Goal: Communication & Community: Answer question/provide support

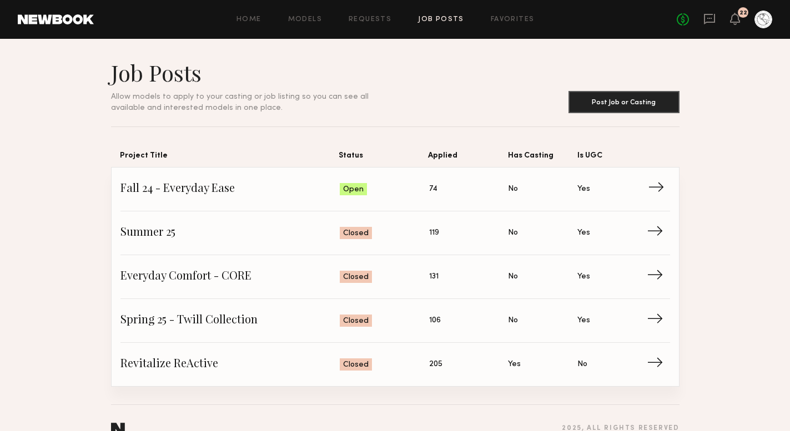
click at [230, 187] on span "Fall 24 - Everyday Ease" at bounding box center [230, 189] width 220 height 17
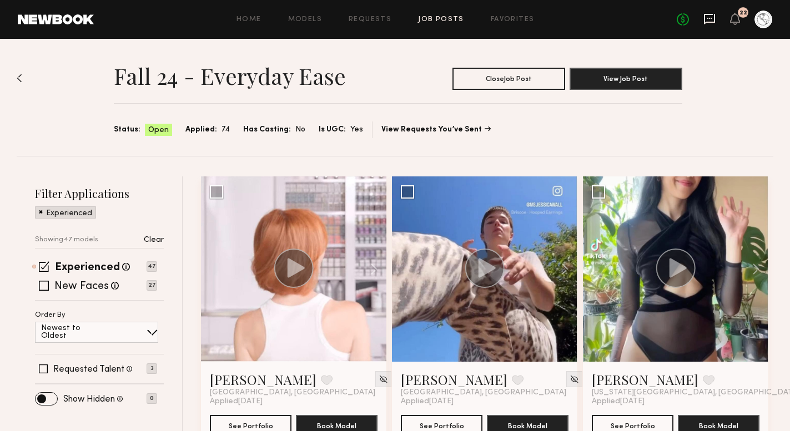
click at [712, 19] on icon at bounding box center [709, 19] width 12 height 12
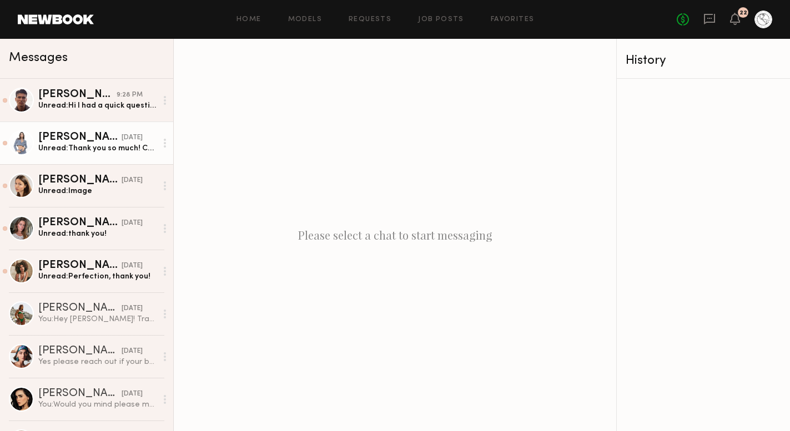
click at [95, 151] on div "Unread: Thank you so much! Can I get it to you by end of day Thursday possibly …" at bounding box center [97, 148] width 118 height 11
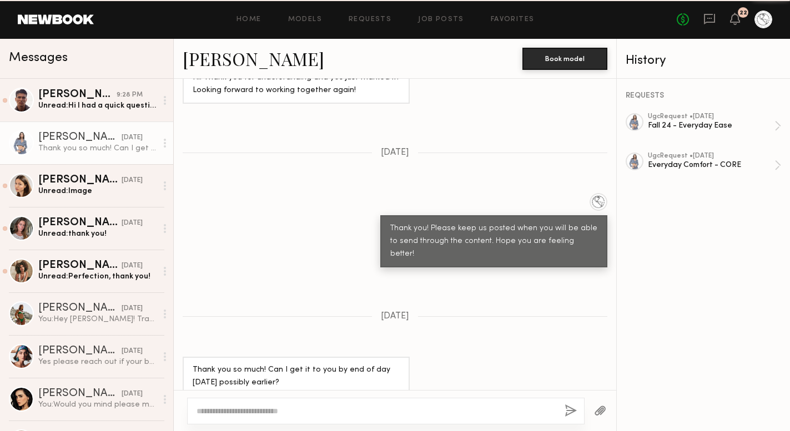
scroll to position [905, 0]
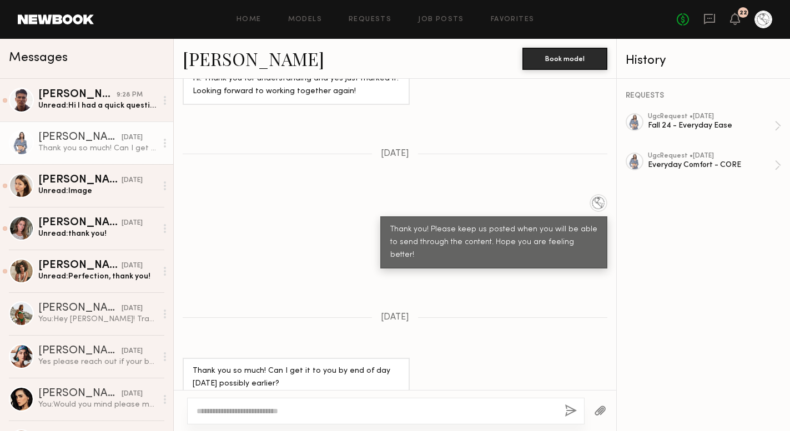
click at [253, 411] on textarea at bounding box center [375, 411] width 359 height 11
type textarea "**********"
click at [570, 406] on button "button" at bounding box center [570, 412] width 12 height 14
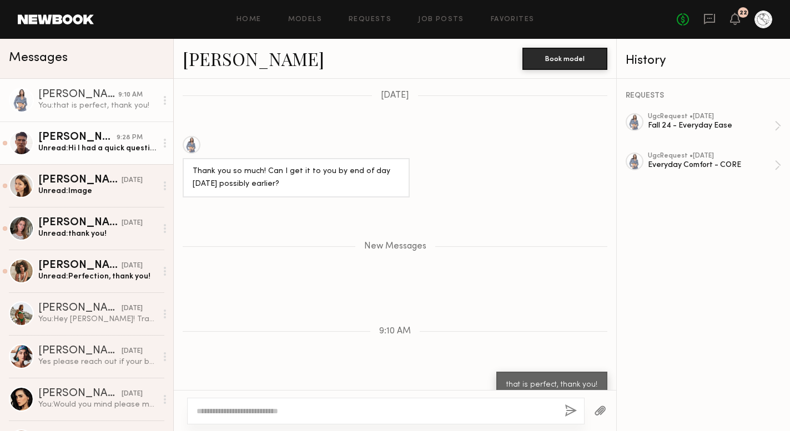
click at [99, 154] on link "Tommy Y. 9:28 PM Unread: Hi I had a quick question! I recorded and edited my ug…" at bounding box center [86, 143] width 173 height 43
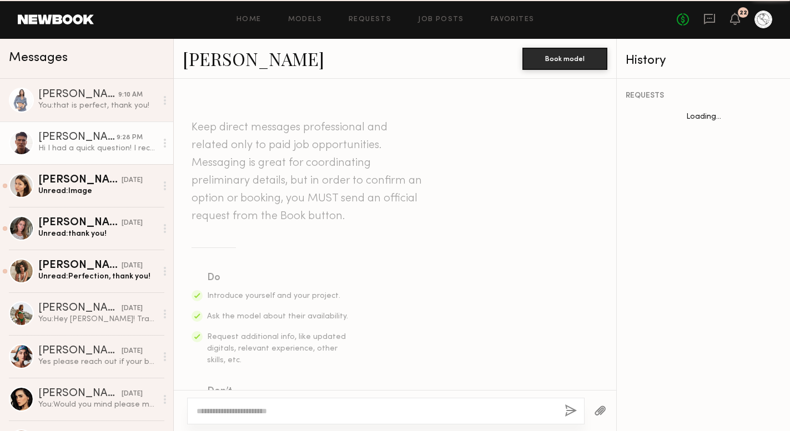
scroll to position [1690, 0]
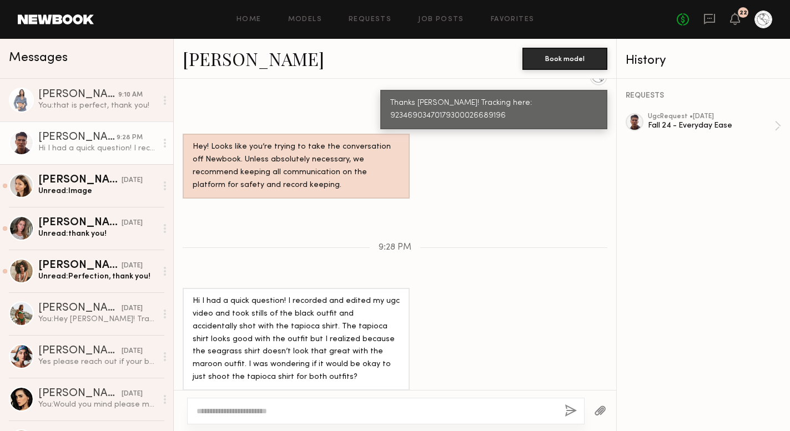
click at [251, 410] on textarea at bounding box center [375, 411] width 359 height 11
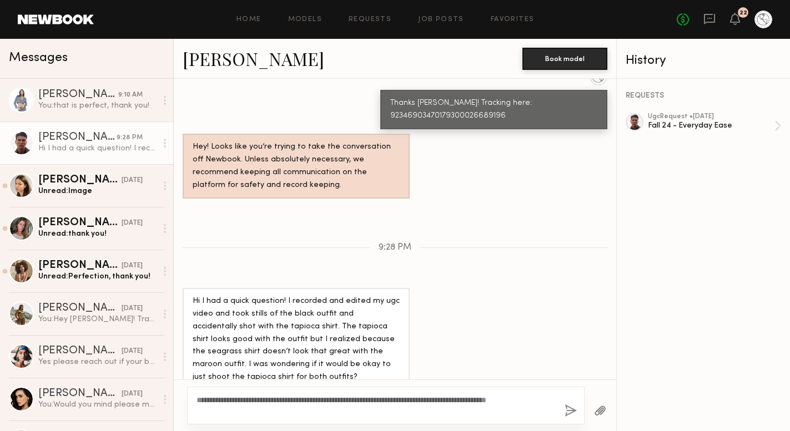
click at [446, 400] on textarea "**********" at bounding box center [375, 406] width 359 height 22
click at [336, 407] on textarea "**********" at bounding box center [375, 406] width 359 height 22
click at [321, 400] on textarea "**********" at bounding box center [375, 406] width 359 height 22
type textarea "**********"
click at [571, 413] on button "button" at bounding box center [570, 412] width 12 height 14
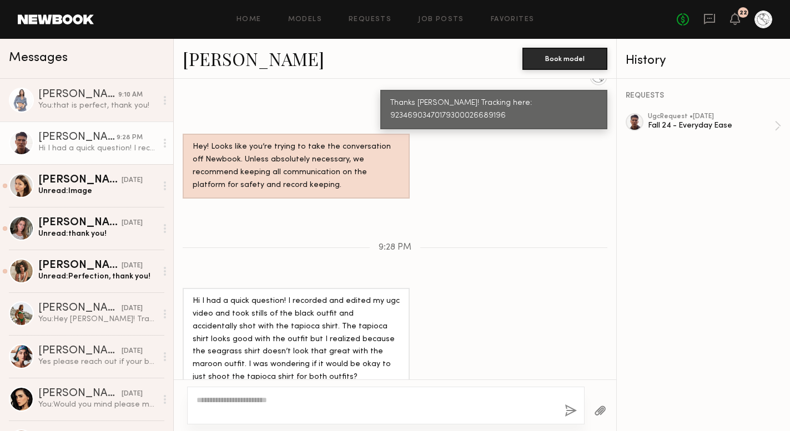
scroll to position [1937, 0]
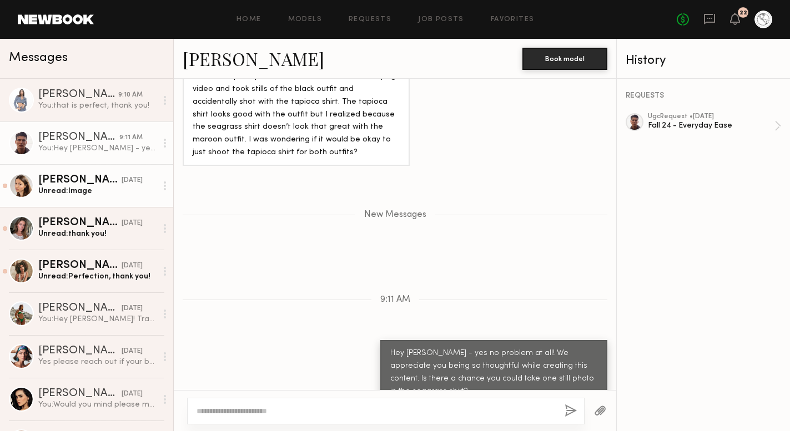
click at [61, 181] on div "[PERSON_NAME]" at bounding box center [79, 180] width 83 height 11
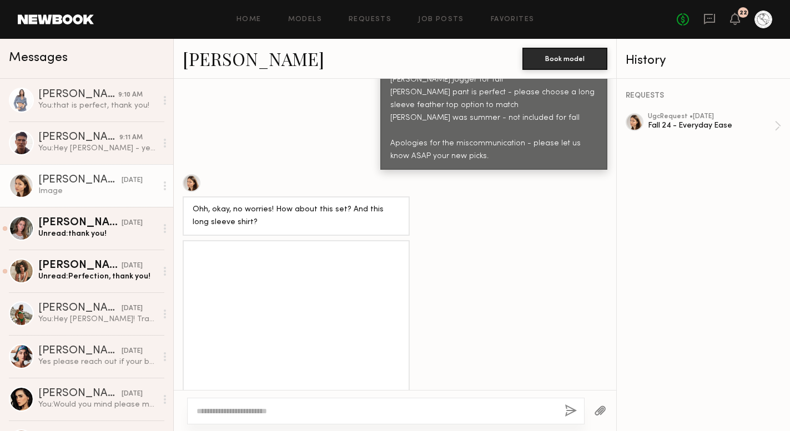
scroll to position [1523, 0]
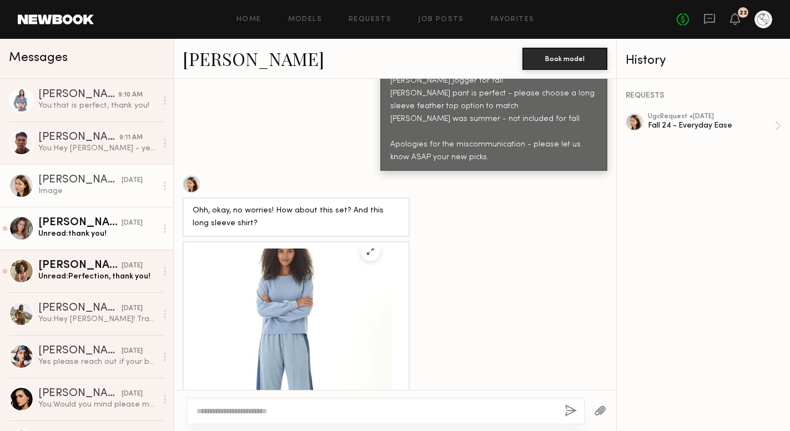
click at [99, 238] on div "Unread: thank you!" at bounding box center [97, 234] width 118 height 11
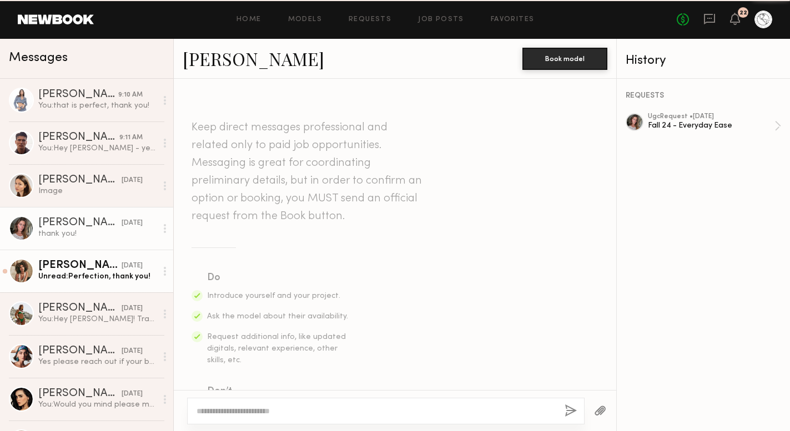
scroll to position [893, 0]
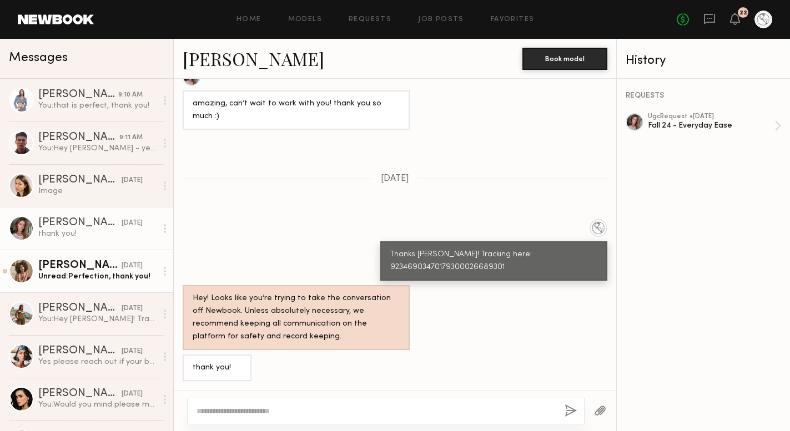
click at [97, 276] on div "Unread: Perfection, thank you!" at bounding box center [97, 276] width 118 height 11
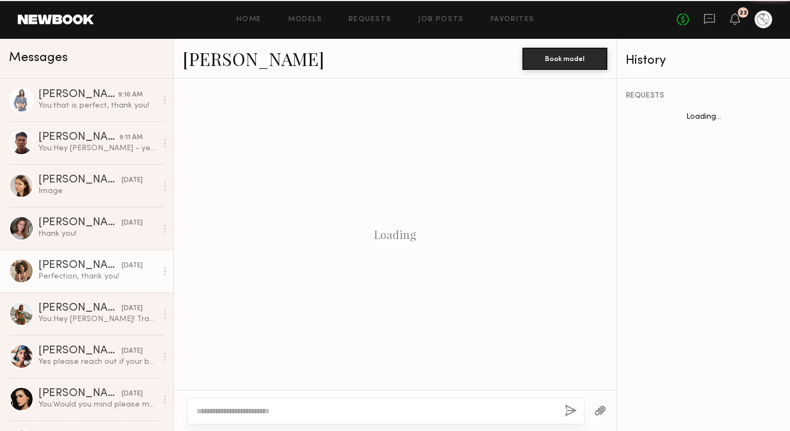
scroll to position [352, 0]
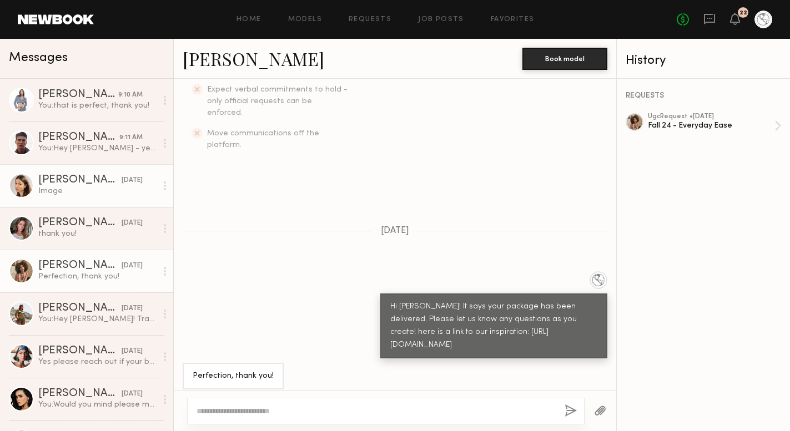
click at [91, 185] on div "[PERSON_NAME]" at bounding box center [79, 180] width 83 height 11
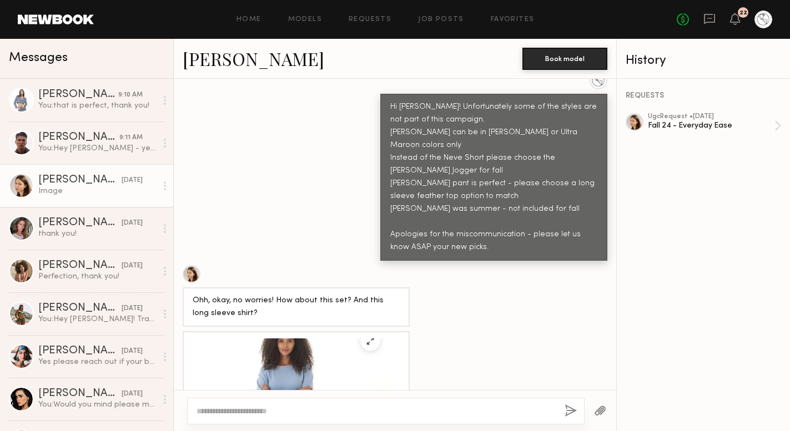
scroll to position [1433, 0]
click at [233, 64] on link "[PERSON_NAME]" at bounding box center [254, 59] width 142 height 24
click at [354, 22] on link "Requests" at bounding box center [369, 19] width 43 height 7
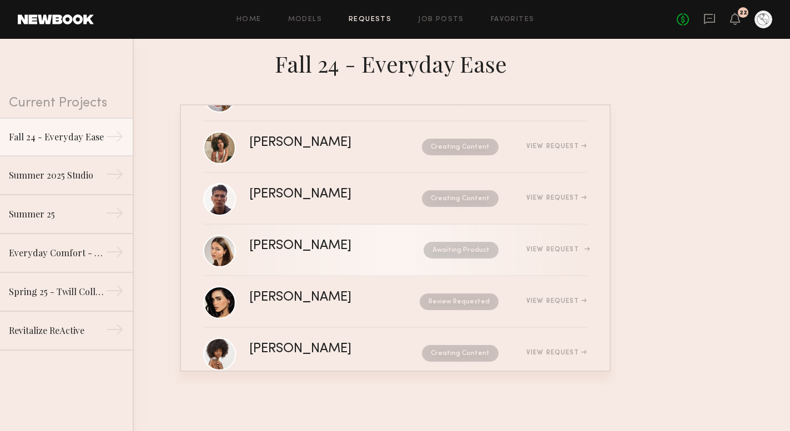
scroll to position [107, 0]
click at [273, 242] on div "[PERSON_NAME]" at bounding box center [318, 245] width 138 height 13
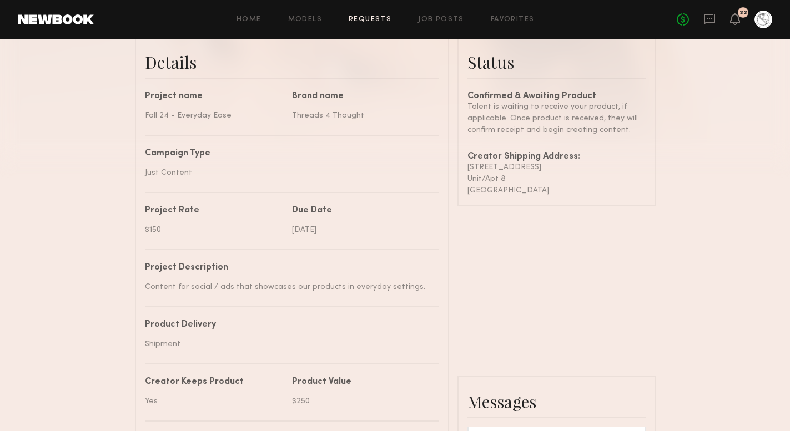
scroll to position [284, 0]
click at [494, 169] on div "465 Jersey Ave" at bounding box center [556, 168] width 178 height 12
copy div "465 Jersey Ave"
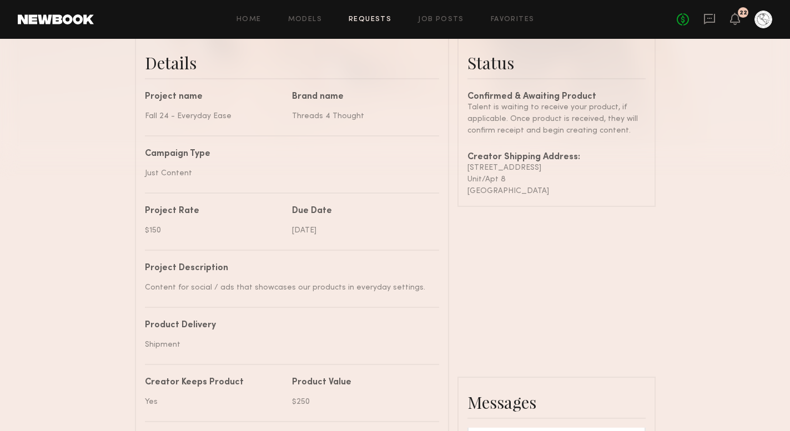
click at [475, 176] on div "Unit/Apt 8" at bounding box center [556, 180] width 178 height 12
copy div "Unit/Apt 8"
click at [480, 170] on div "465 Jersey Ave" at bounding box center [556, 168] width 178 height 12
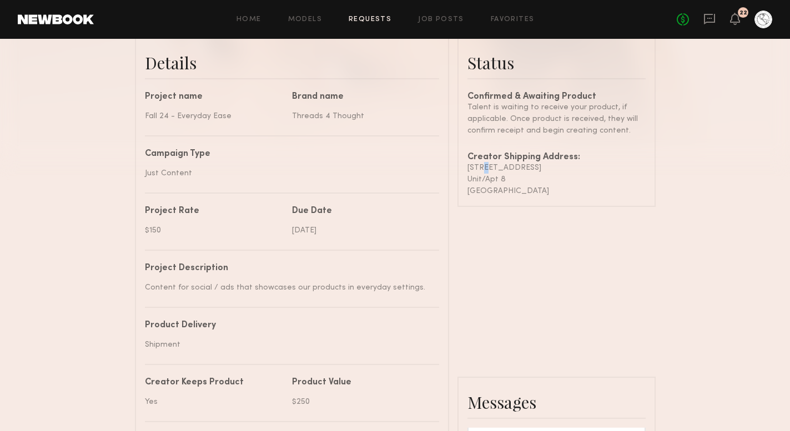
click at [480, 170] on div "465 Jersey Ave" at bounding box center [556, 168] width 178 height 12
copy div "465 Jersey Ave"
click at [486, 176] on div "Unit/Apt 8" at bounding box center [556, 180] width 178 height 12
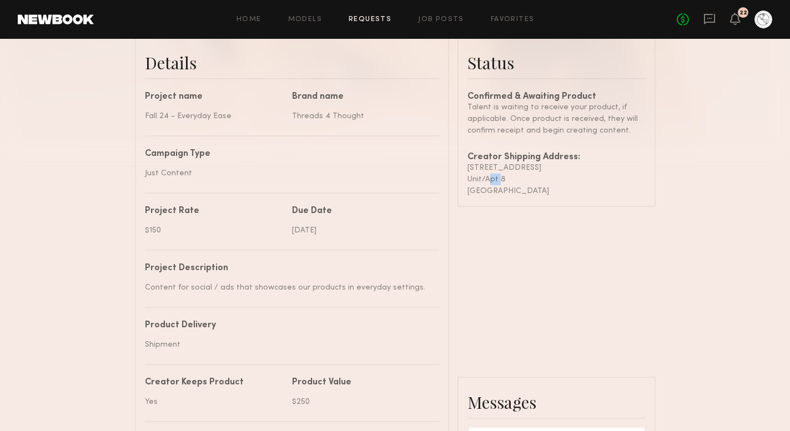
click at [486, 176] on div "Unit/Apt 8" at bounding box center [556, 180] width 178 height 12
copy div "Unit/Apt 8"
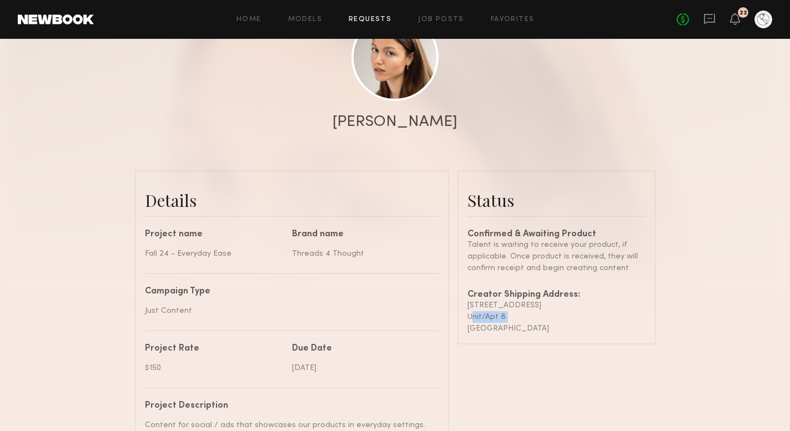
scroll to position [0, 0]
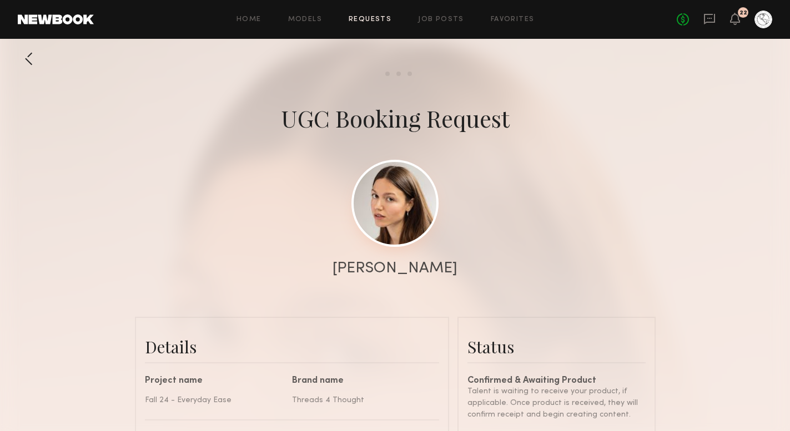
click at [396, 197] on link at bounding box center [394, 203] width 87 height 87
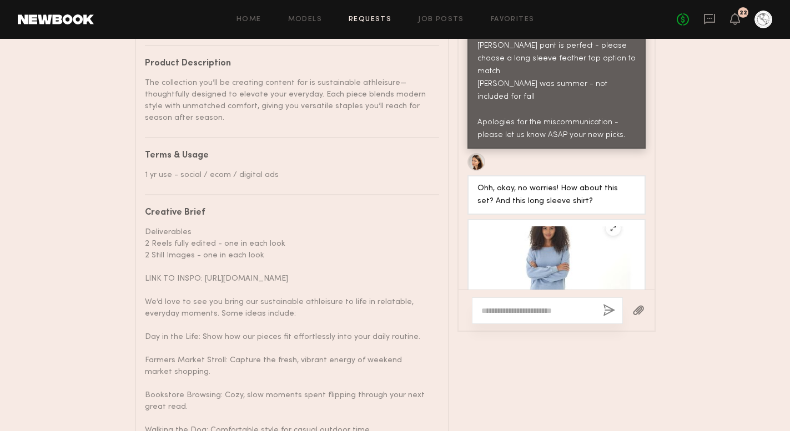
scroll to position [1829, 0]
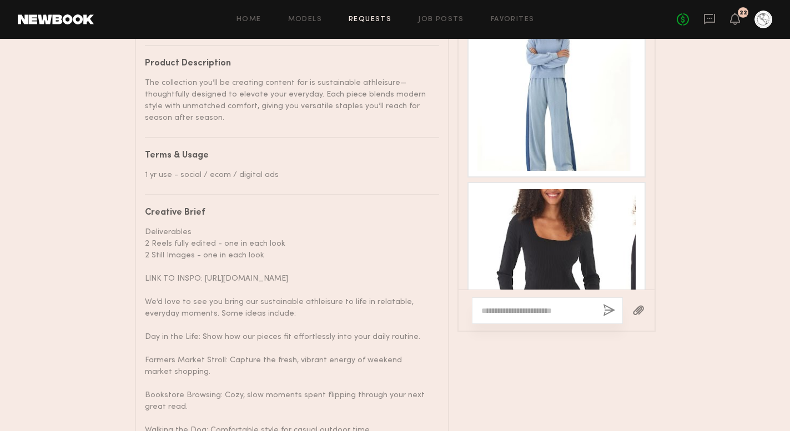
click at [523, 316] on textarea at bounding box center [537, 310] width 113 height 11
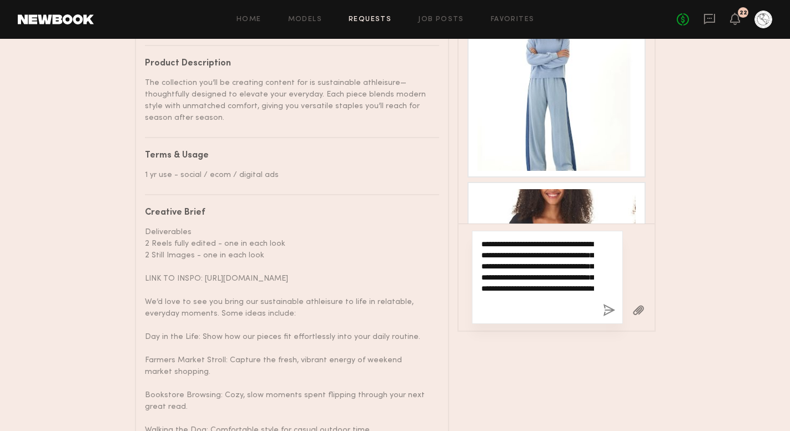
type textarea "**********"
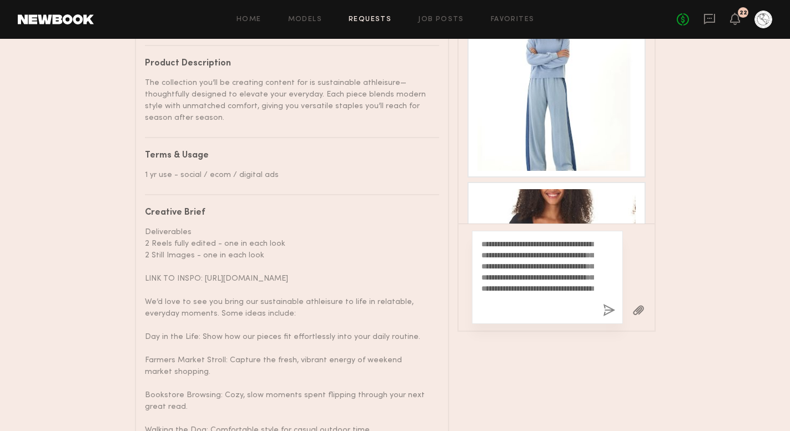
click at [606, 317] on div "**********" at bounding box center [547, 277] width 151 height 93
click at [605, 318] on button "button" at bounding box center [609, 311] width 12 height 14
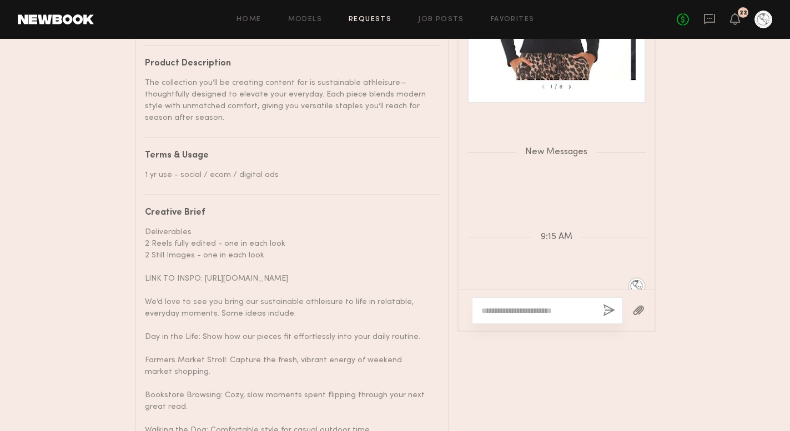
scroll to position [2145, 0]
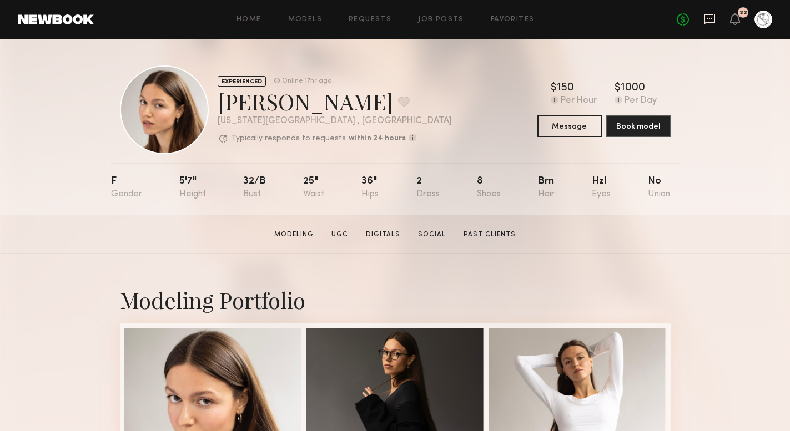
click at [711, 22] on icon at bounding box center [709, 19] width 11 height 11
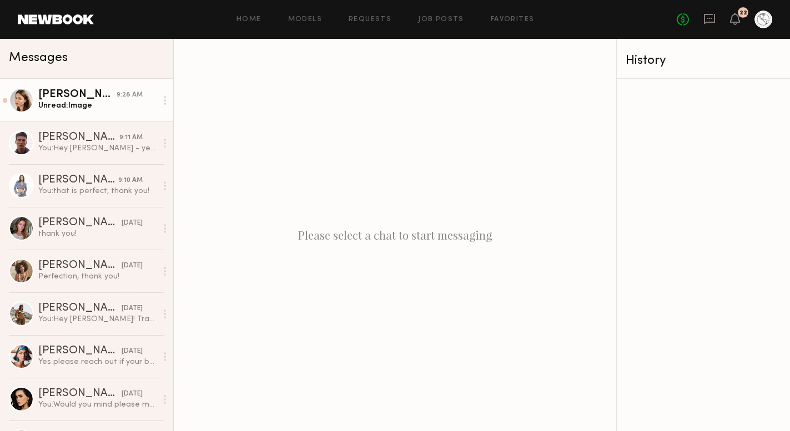
click at [77, 98] on div "[PERSON_NAME]" at bounding box center [77, 94] width 78 height 11
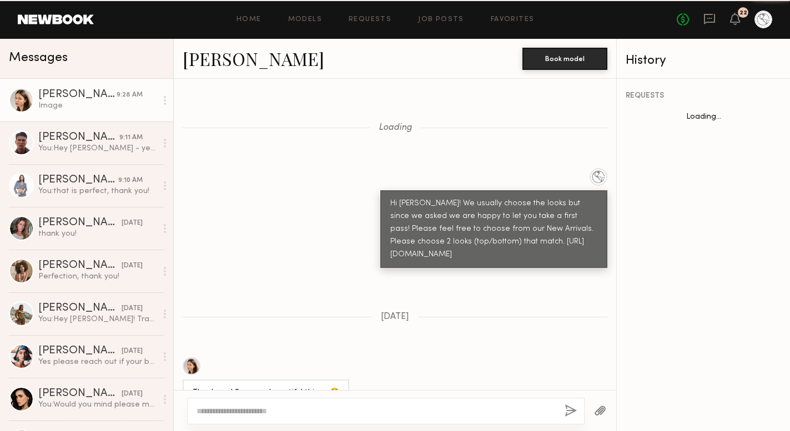
scroll to position [1385, 0]
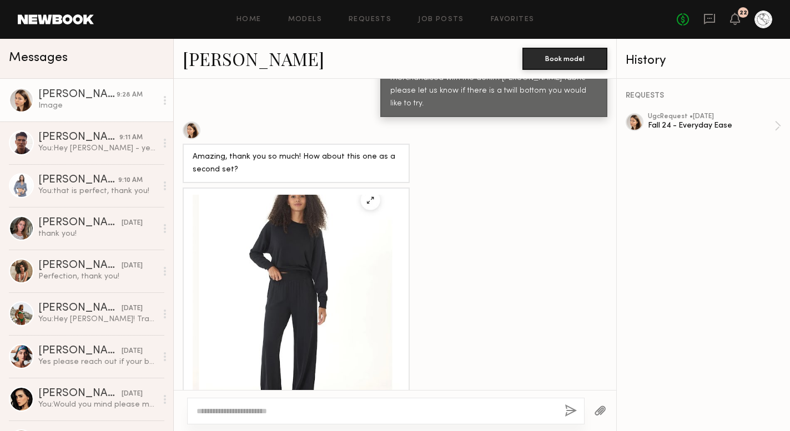
click at [280, 408] on textarea at bounding box center [375, 411] width 359 height 11
type textarea "**********"
click at [570, 411] on button "button" at bounding box center [570, 412] width 12 height 14
